Goal: Book appointment/travel/reservation

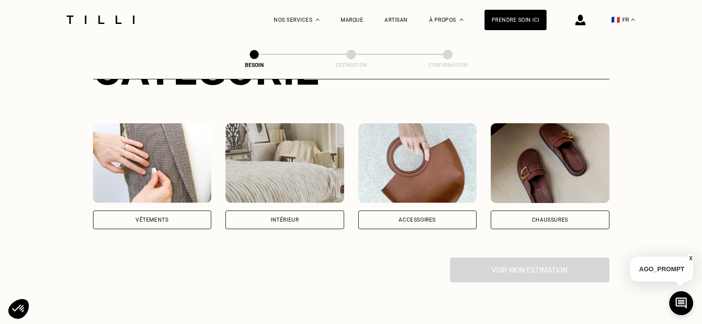
scroll to position [156, 0]
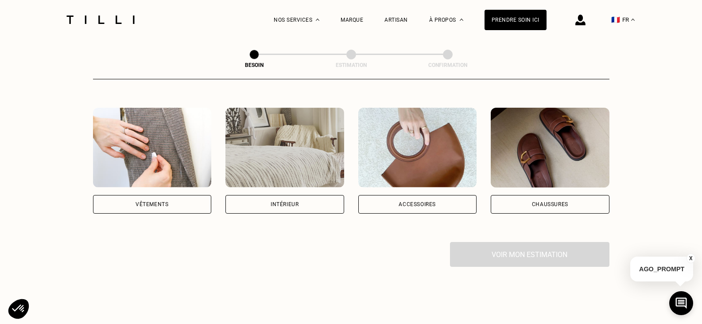
click at [164, 201] on div "Vêtements" at bounding box center [152, 203] width 33 height 5
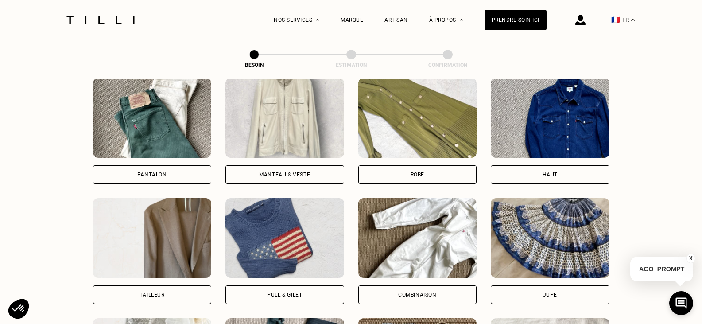
scroll to position [436, 0]
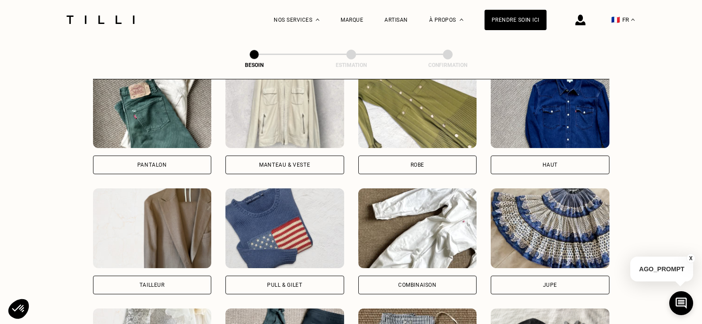
click at [165, 162] on div "Pantalon" at bounding box center [152, 164] width 30 height 5
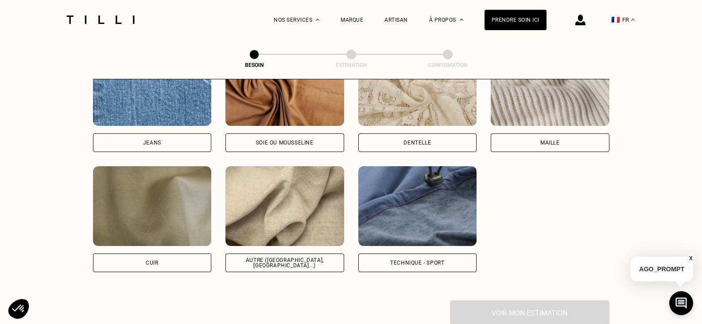
scroll to position [989, 0]
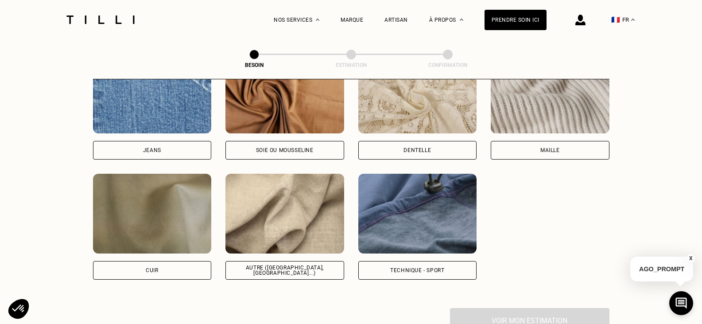
click at [310, 266] on div "Autre ([GEOGRAPHIC_DATA], [GEOGRAPHIC_DATA]...)" at bounding box center [285, 270] width 104 height 11
select select "FR"
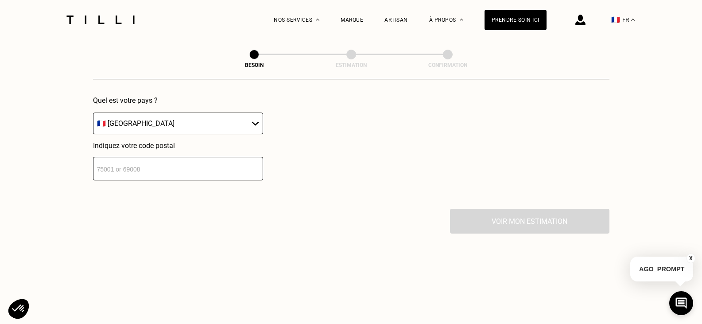
scroll to position [1321, 0]
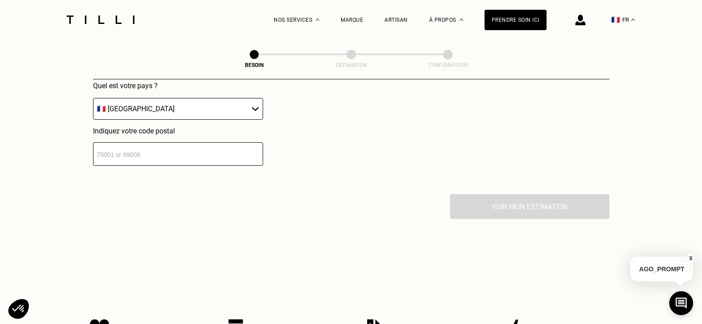
click at [207, 153] on input "number" at bounding box center [178, 153] width 170 height 23
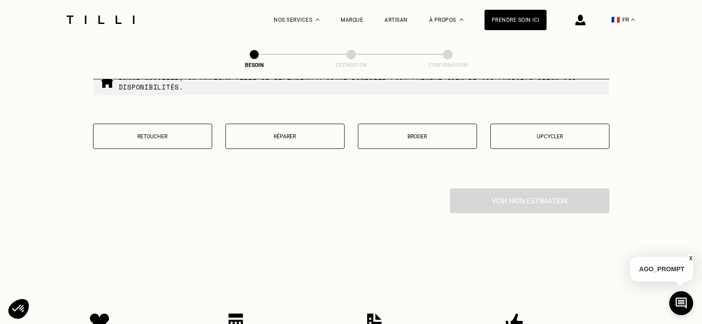
scroll to position [1556, 0]
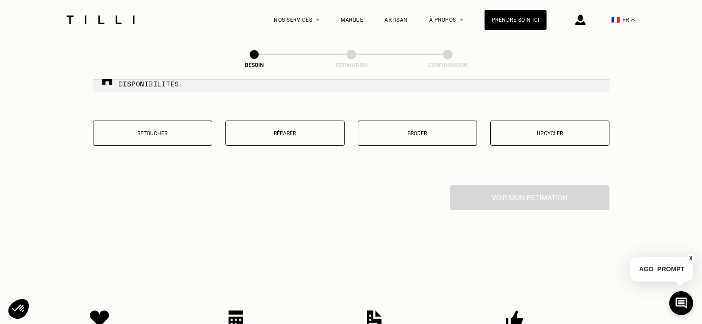
type input "59800"
click at [141, 121] on button "Retoucher" at bounding box center [152, 132] width 119 height 25
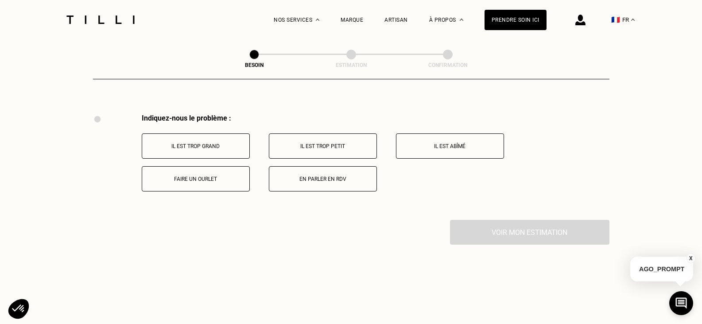
scroll to position [1638, 0]
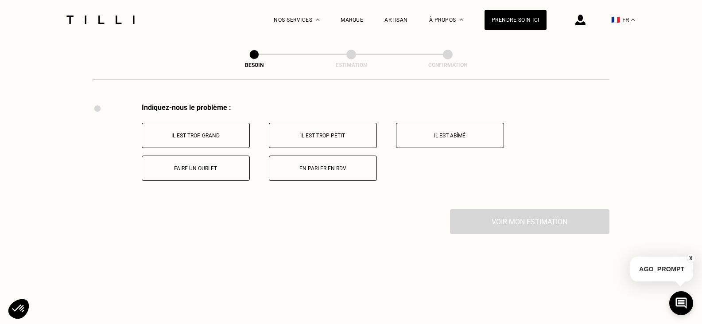
click at [225, 166] on p "Faire un ourlet" at bounding box center [196, 168] width 98 height 6
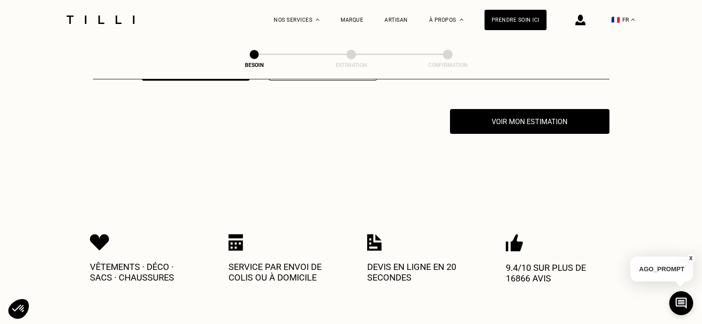
scroll to position [1744, 0]
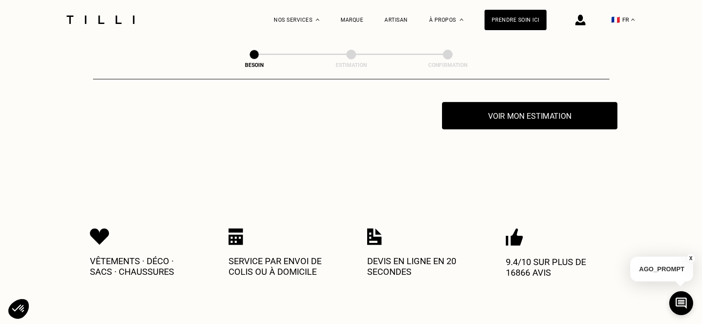
click at [510, 112] on button "Voir mon estimation" at bounding box center [529, 115] width 175 height 27
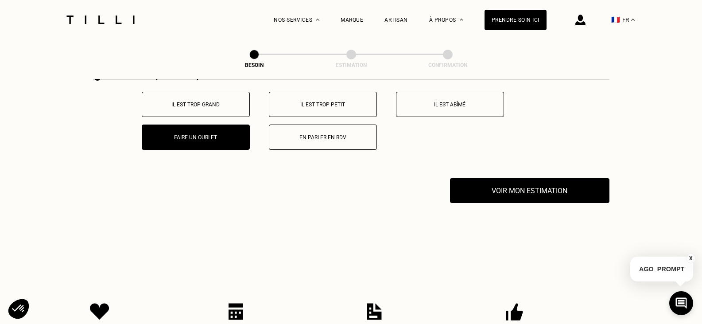
scroll to position [1666, 0]
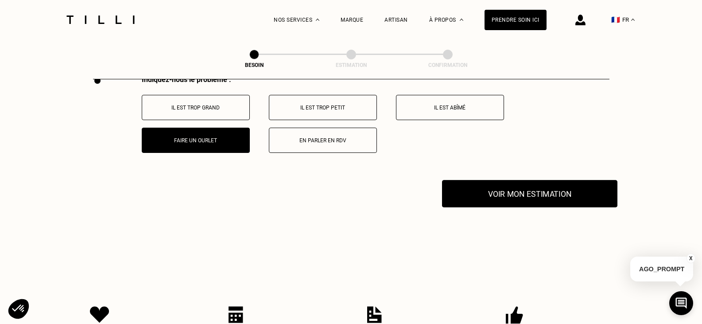
click at [551, 194] on button "Voir mon estimation" at bounding box center [529, 193] width 175 height 27
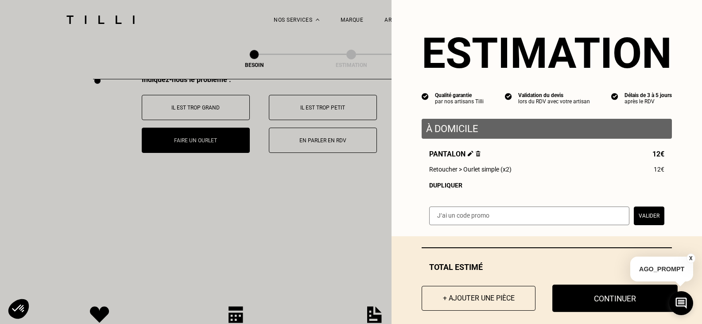
click at [573, 303] on button "Continuer" at bounding box center [614, 297] width 125 height 27
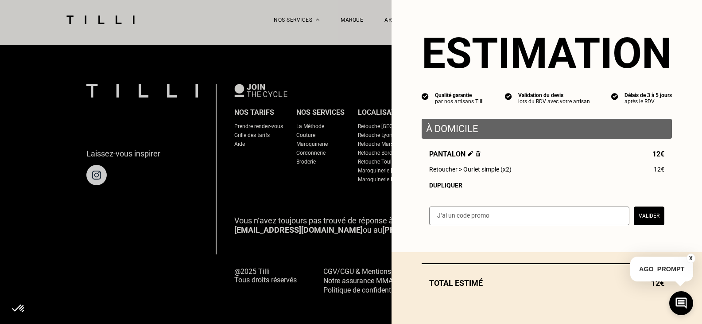
select select "FR"
